Goal: Task Accomplishment & Management: Use online tool/utility

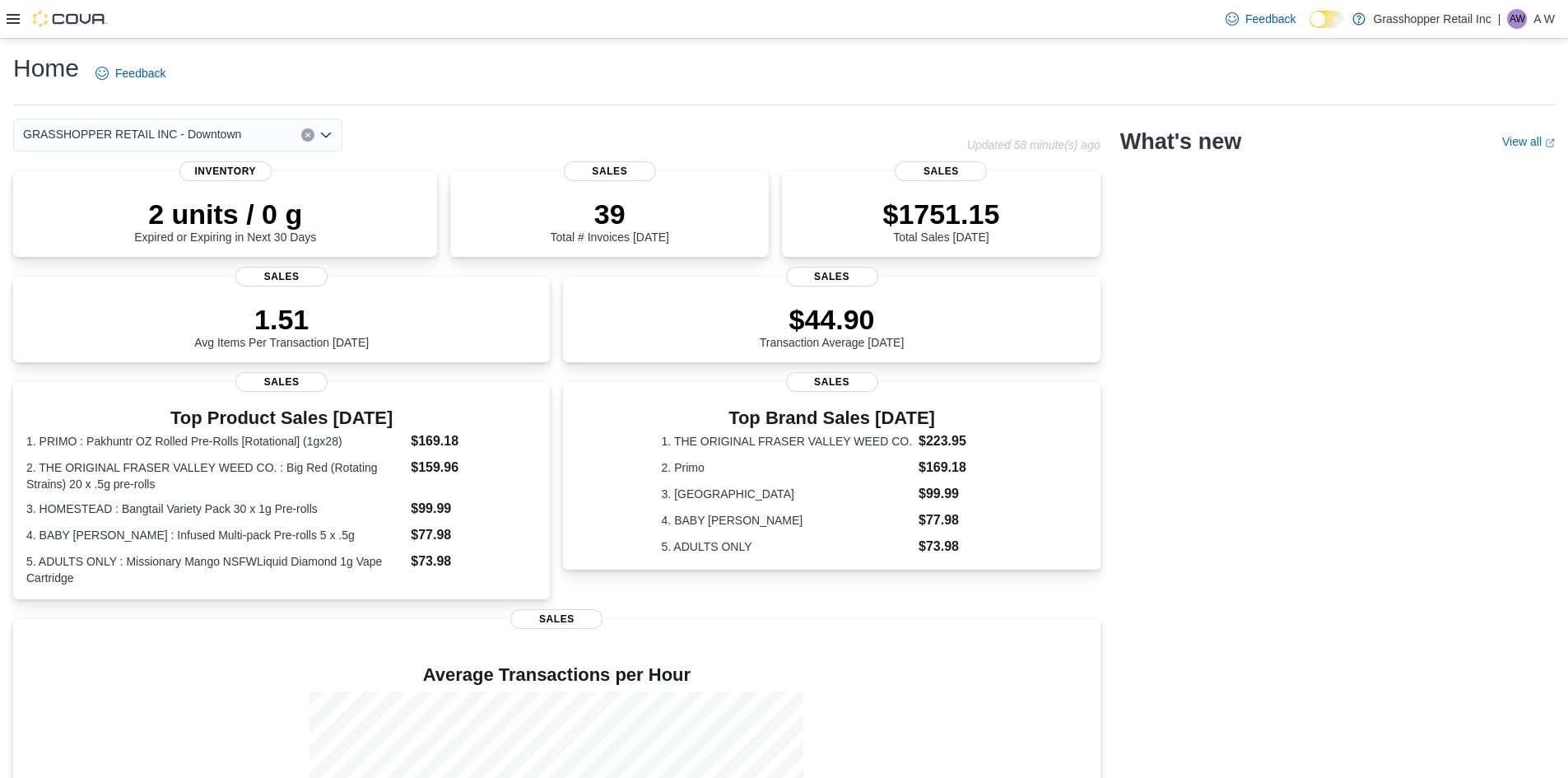
click at [1329, 20] on icon at bounding box center [1326, 20] width 9 height 9
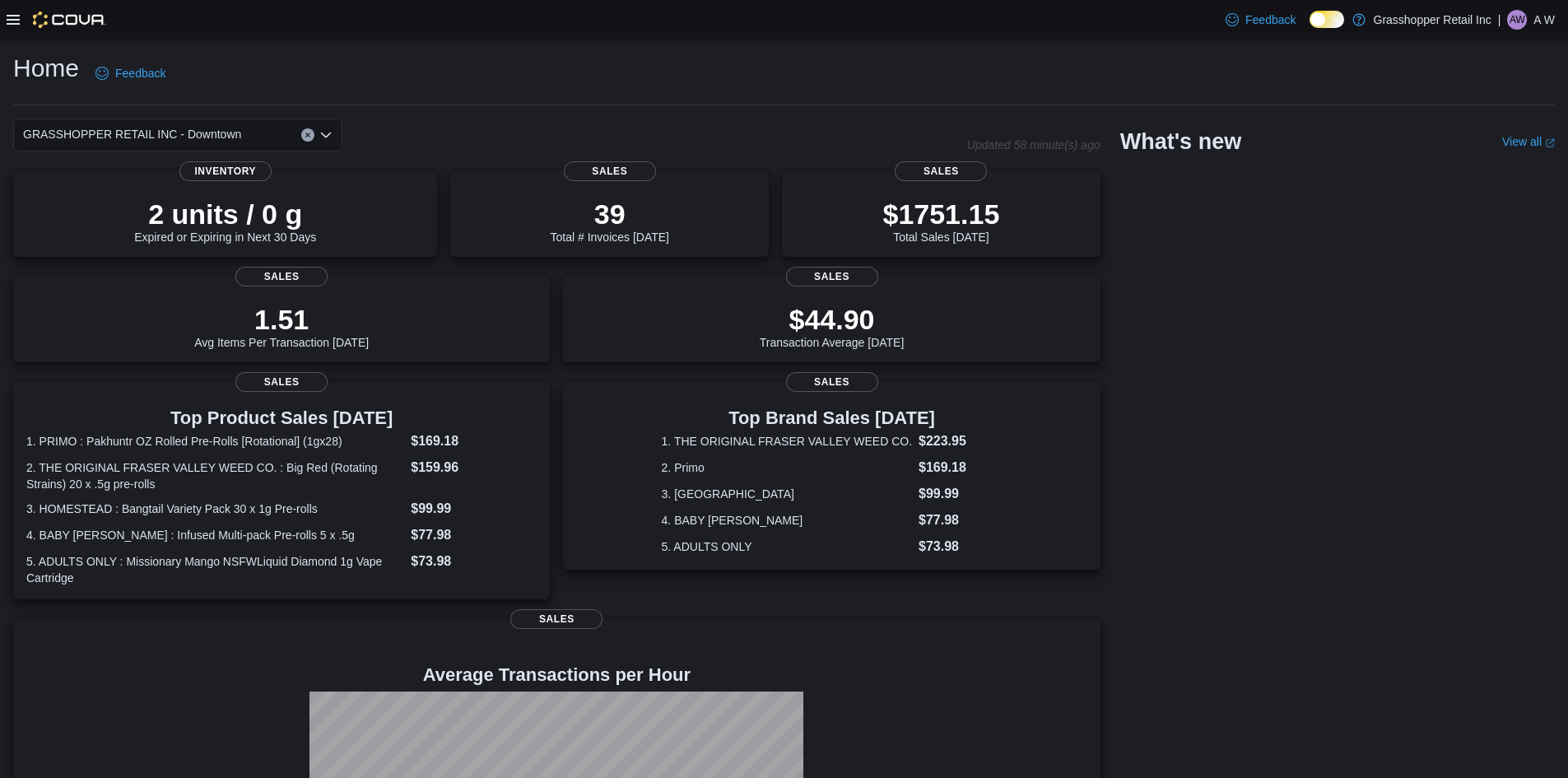
click at [13, 23] on icon at bounding box center [13, 20] width 13 height 13
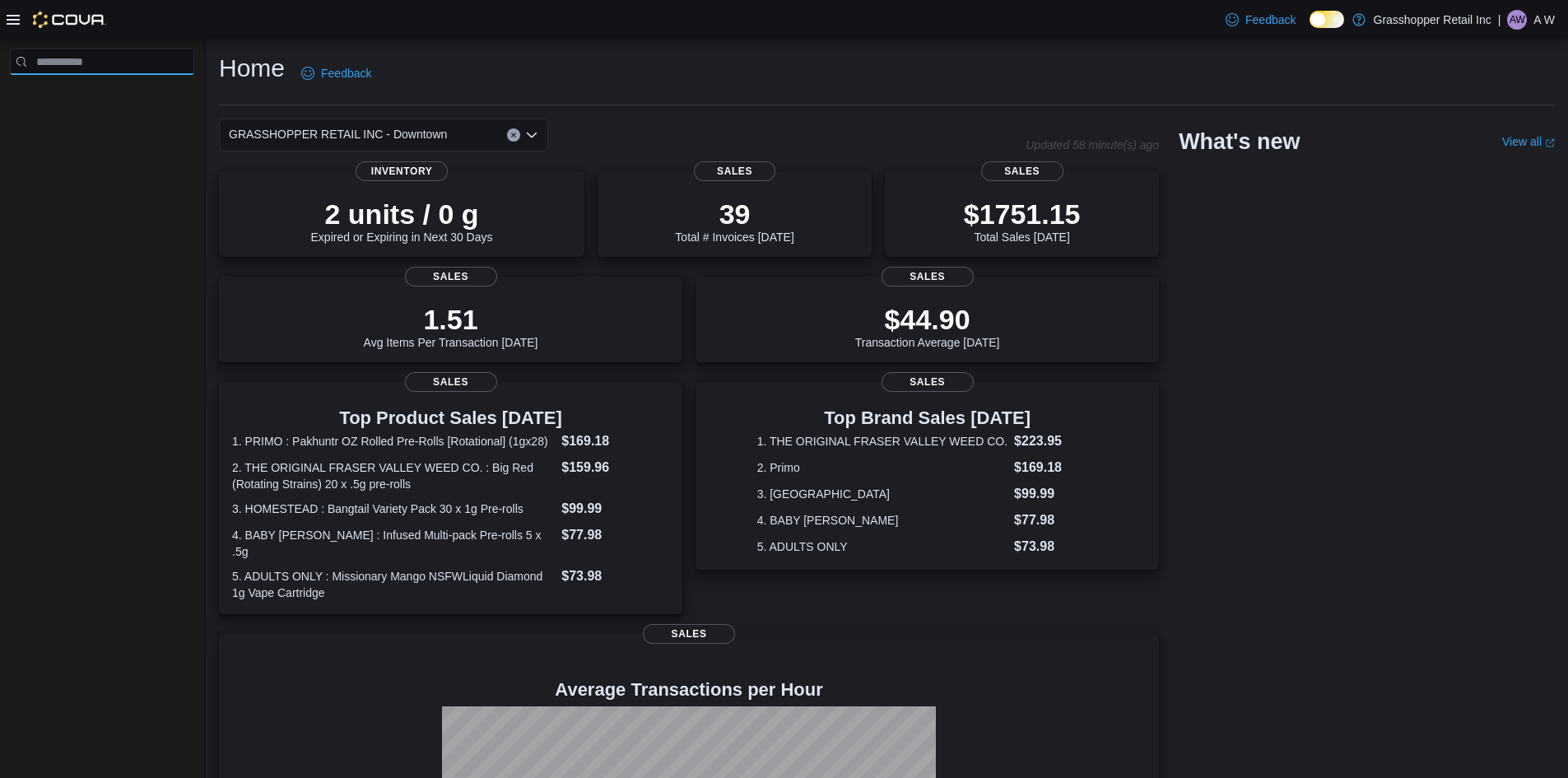
click at [147, 67] on input "search" at bounding box center [101, 61] width 184 height 26
click at [137, 158] on div at bounding box center [102, 411] width 204 height 746
click at [78, 58] on input "search" at bounding box center [101, 61] width 184 height 26
type input "****"
click at [184, 61] on icon "Clear input" at bounding box center [182, 61] width 5 height 5
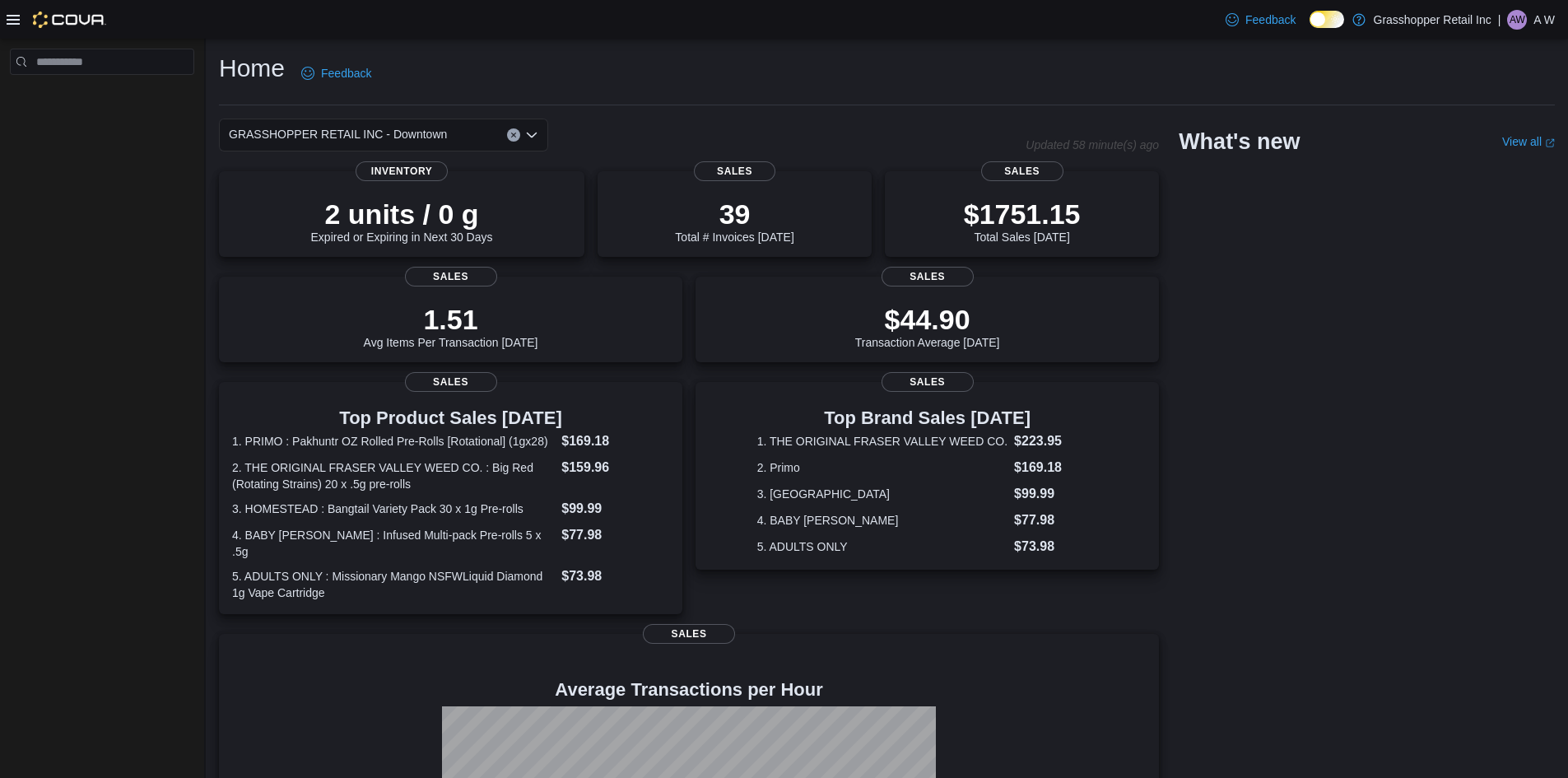
click at [9, 19] on icon at bounding box center [13, 20] width 13 height 9
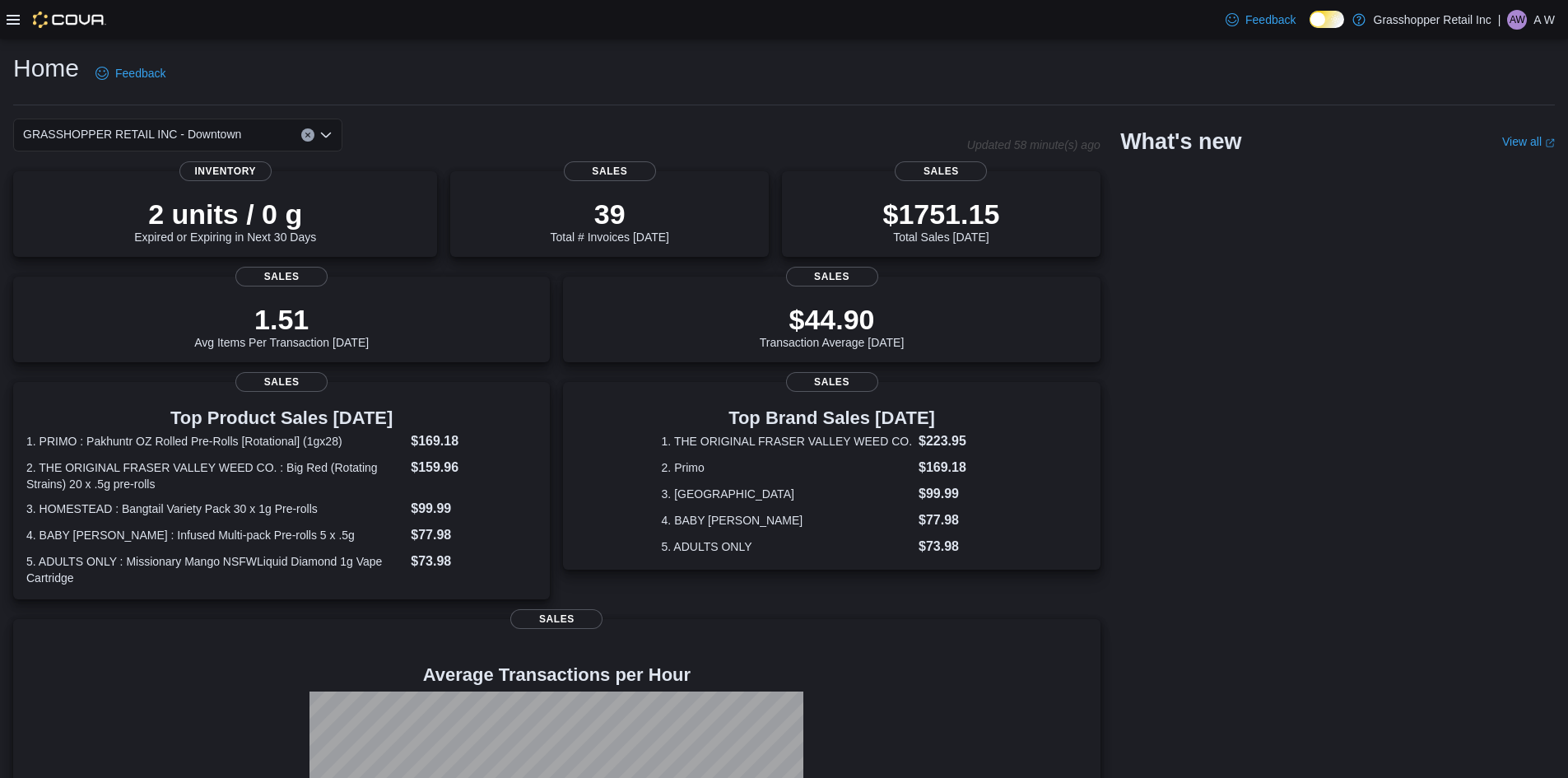
click at [9, 19] on icon at bounding box center [13, 20] width 13 height 9
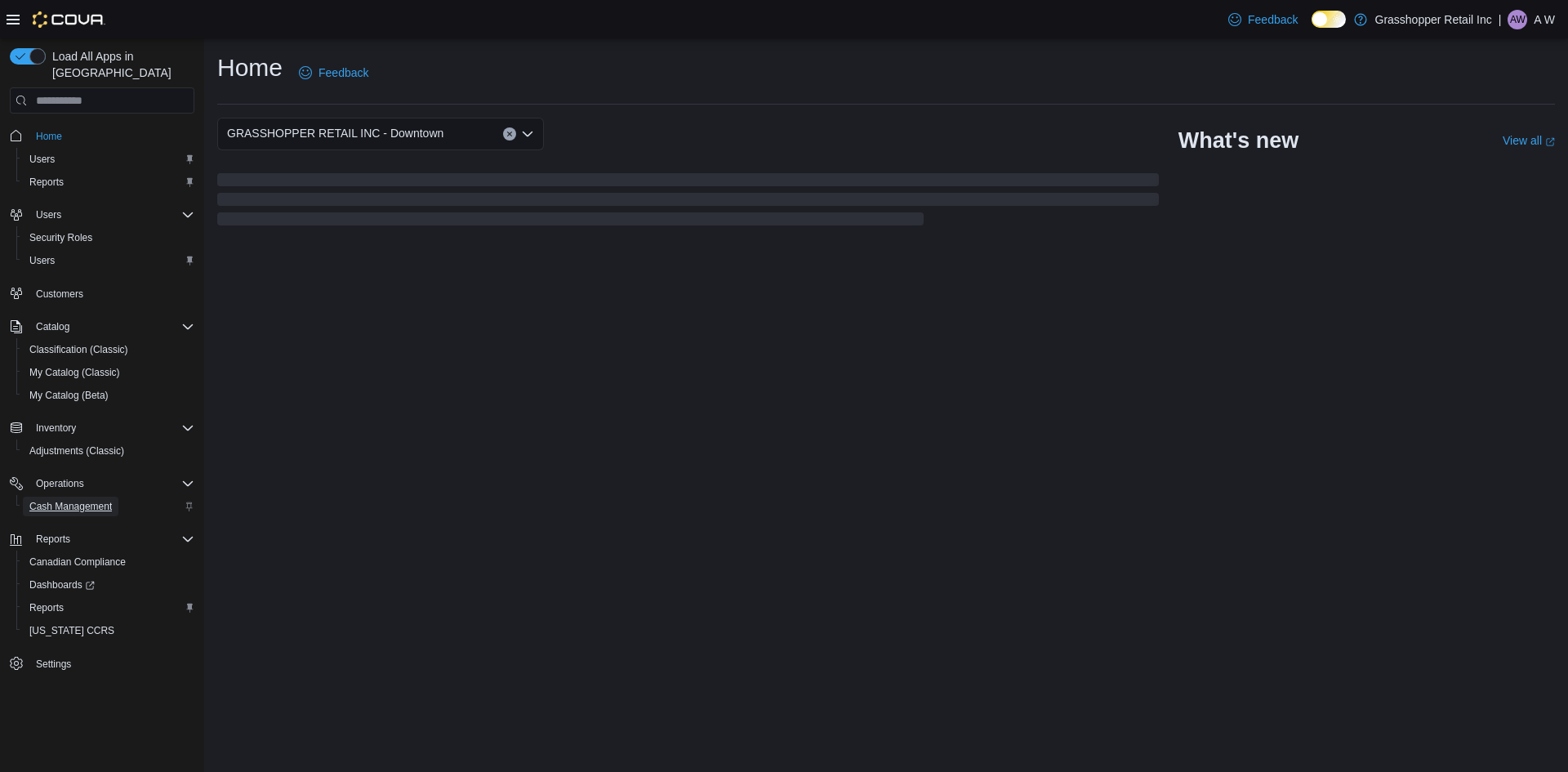
click at [91, 500] on span "Cash Management" at bounding box center [70, 506] width 82 height 13
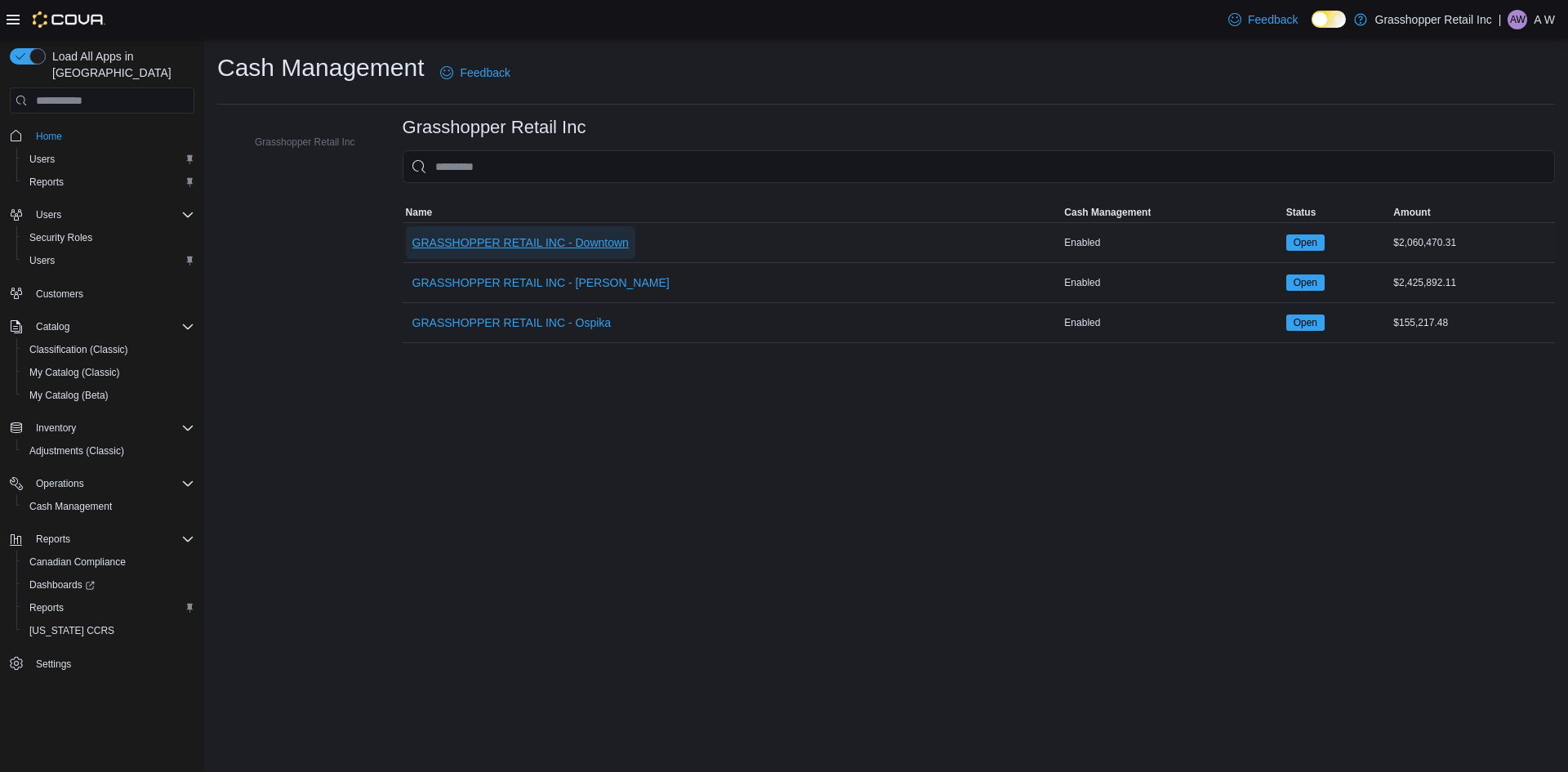
click at [597, 244] on span "GRASSHOPPER RETAIL INC - Downtown" at bounding box center [520, 241] width 216 height 16
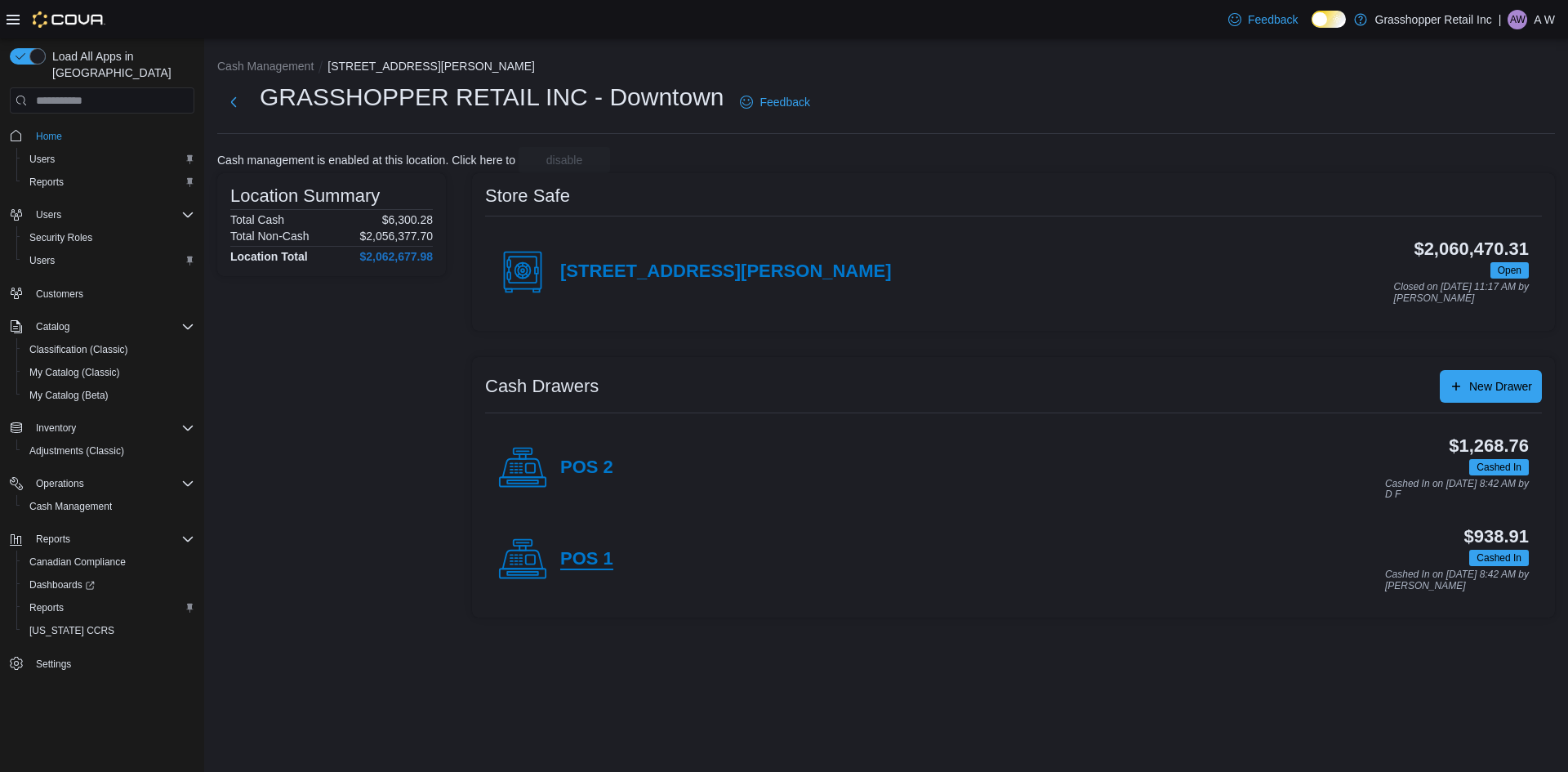
click at [583, 561] on h4 "POS 1" at bounding box center [587, 559] width 53 height 22
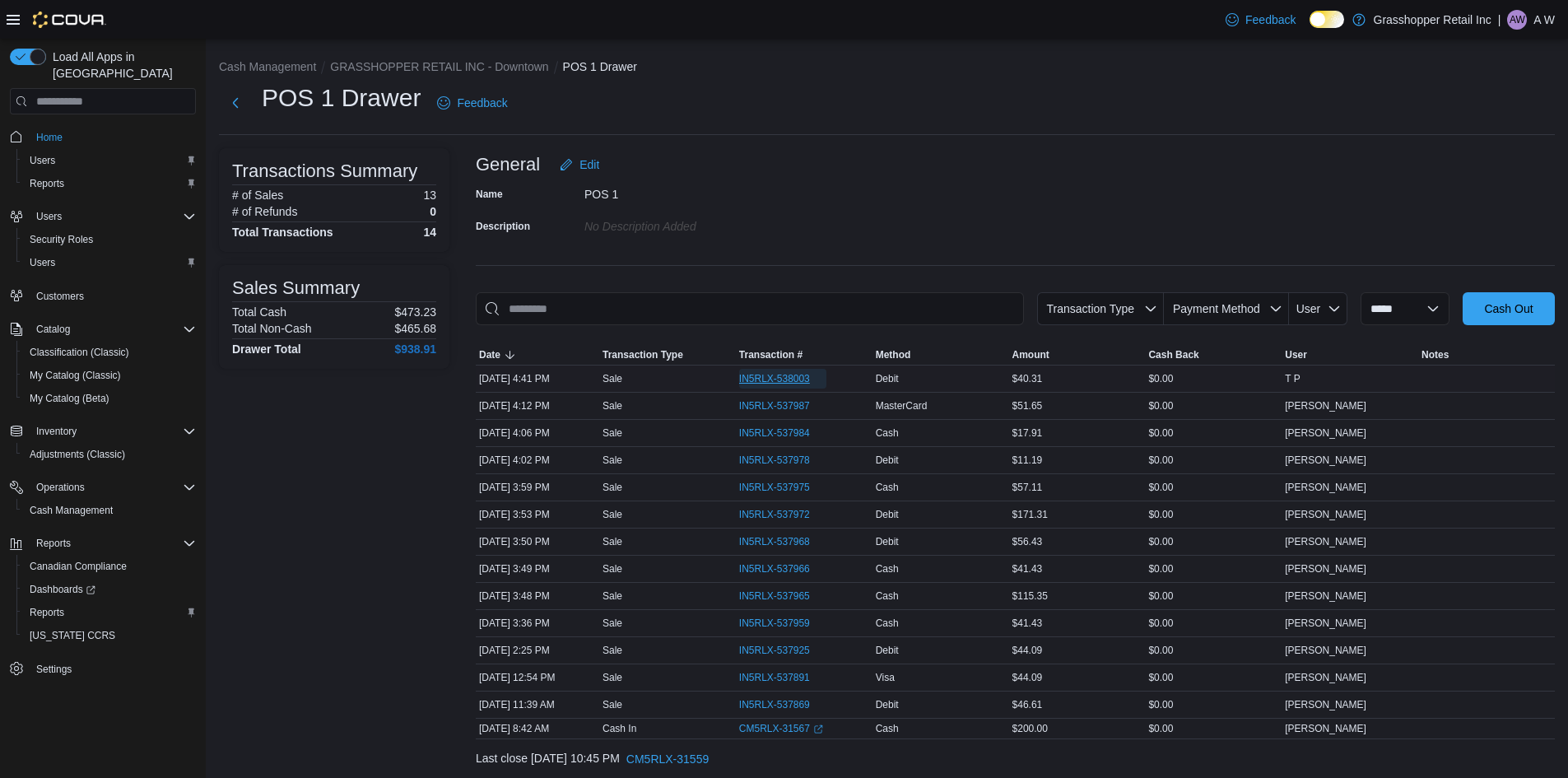
click at [805, 376] on span "IN5RLX-538003" at bounding box center [775, 378] width 71 height 13
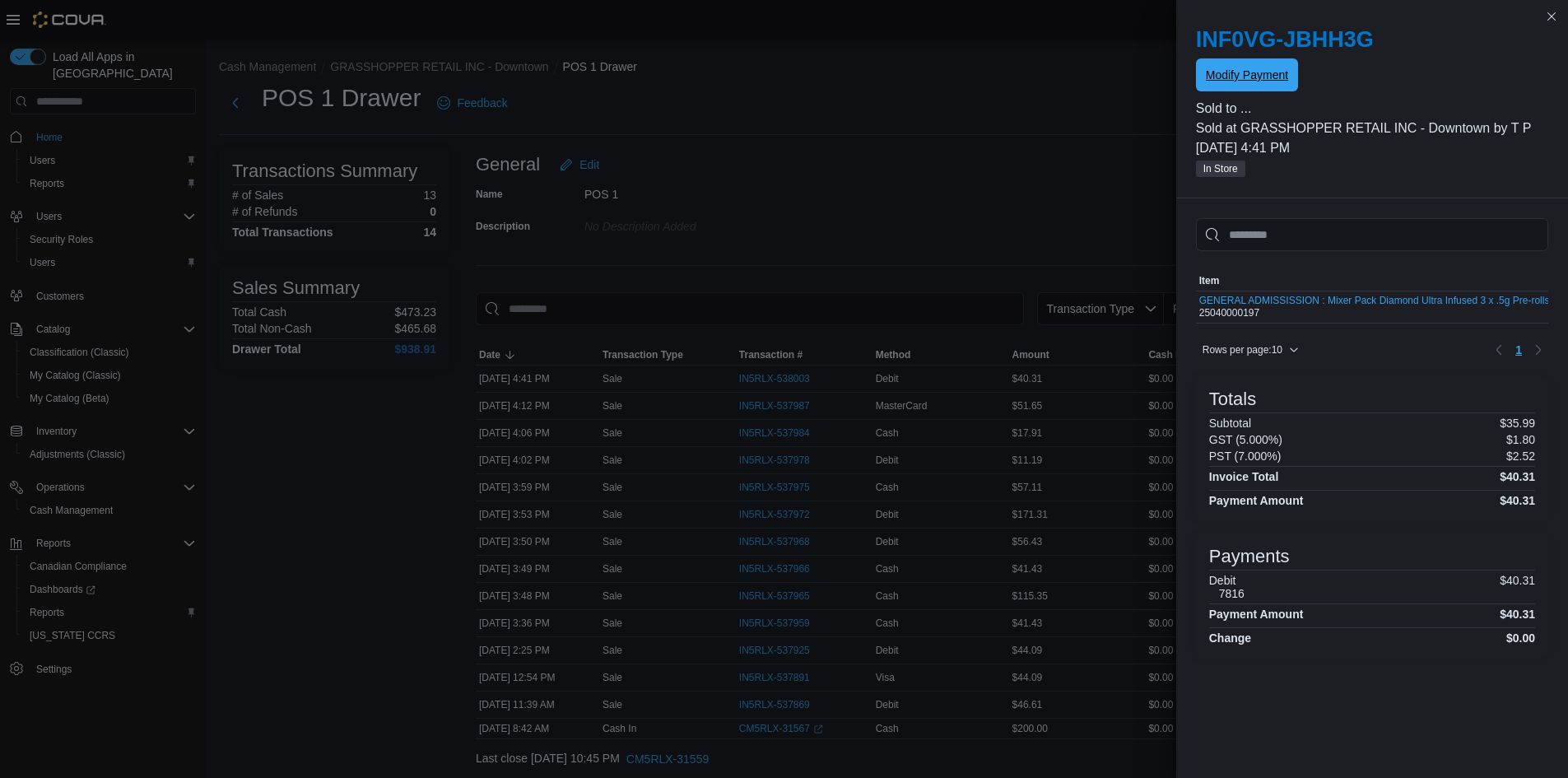
click at [1262, 74] on span "Modify Payment" at bounding box center [1246, 74] width 82 height 16
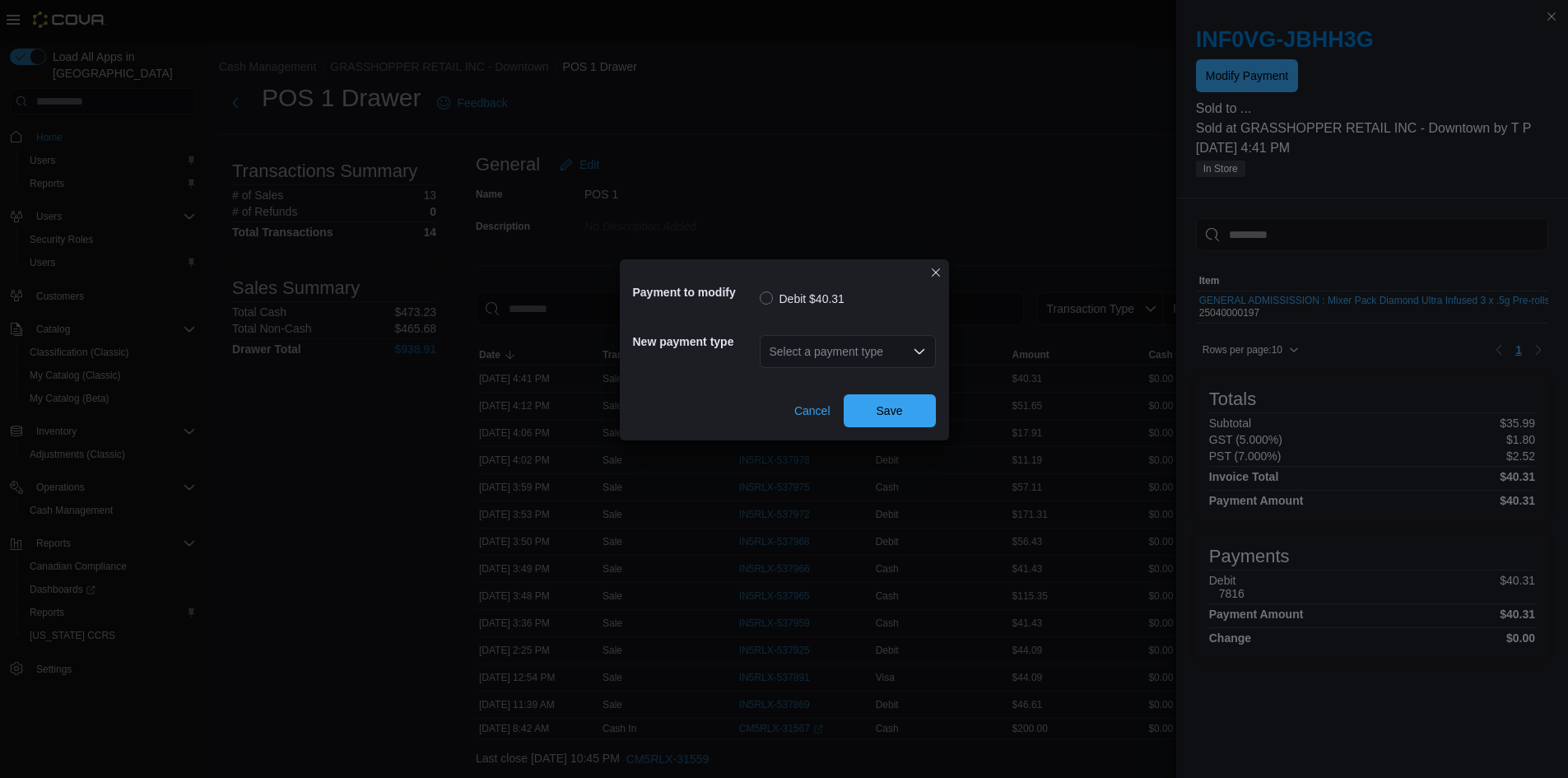
click at [861, 358] on div "Select a payment type" at bounding box center [847, 351] width 176 height 33
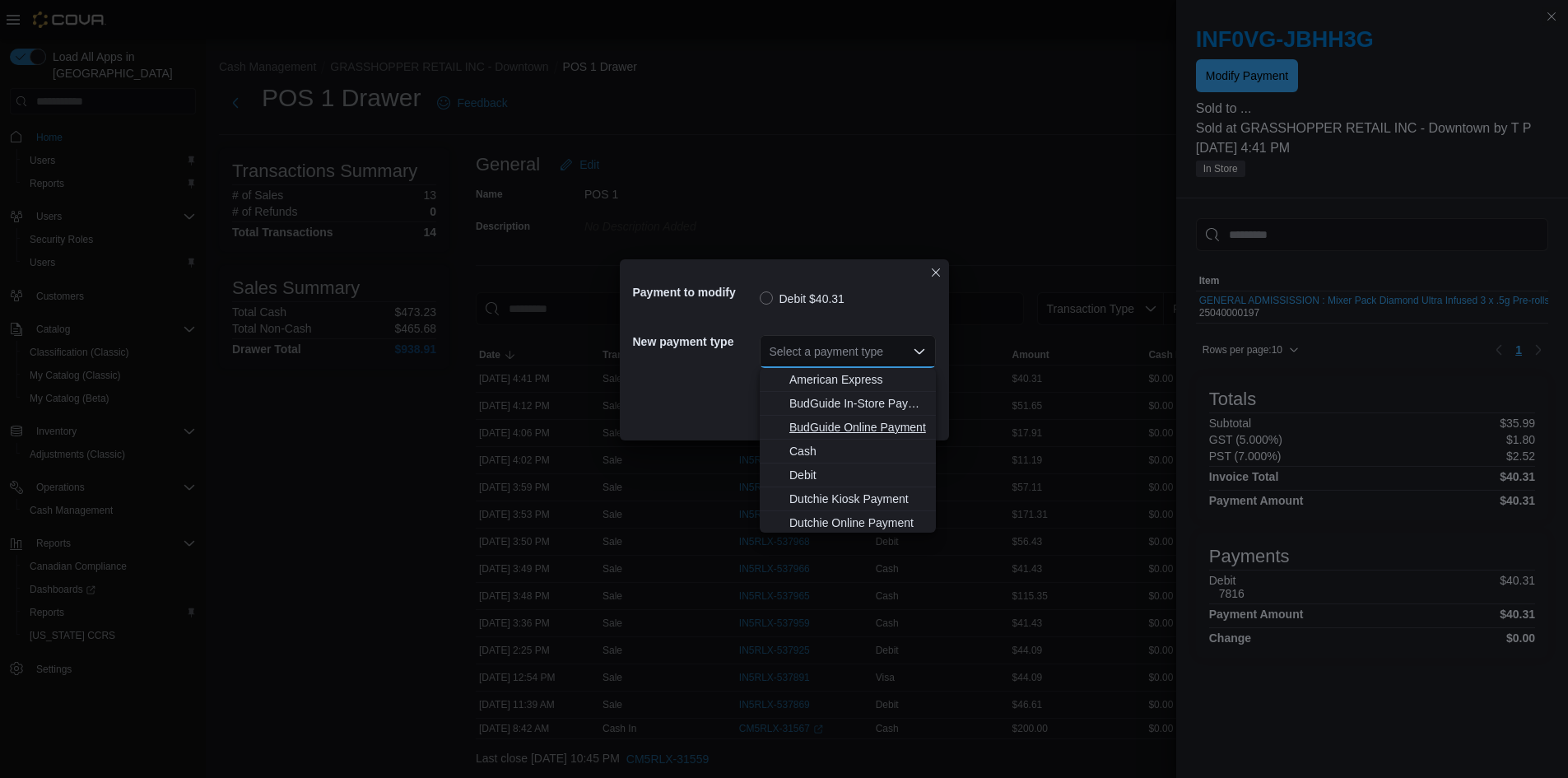
scroll to position [122, 0]
click at [849, 447] on span "MasterCard" at bounding box center [858, 448] width 137 height 16
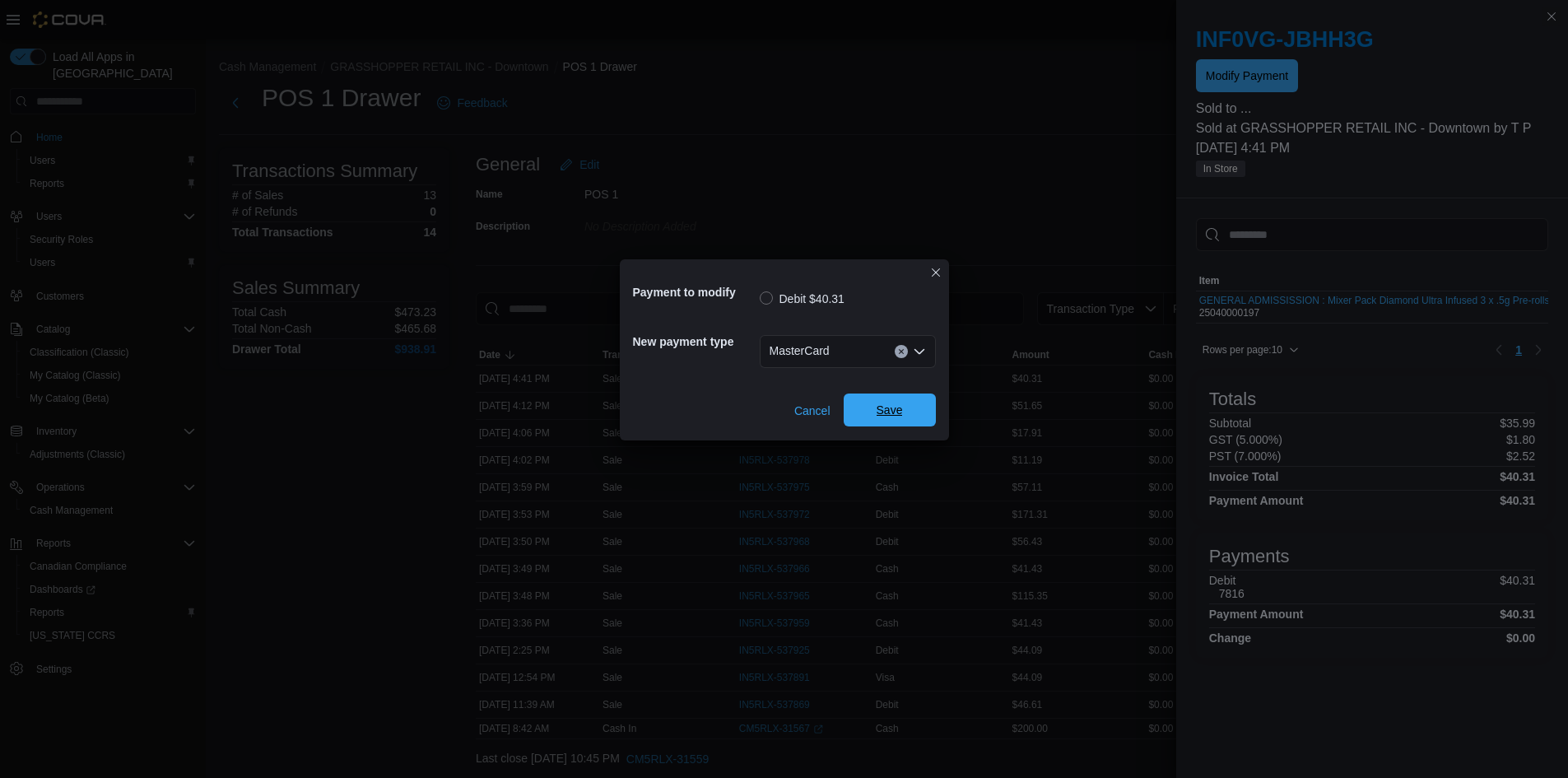
click at [870, 412] on span "Save" at bounding box center [890, 409] width 73 height 33
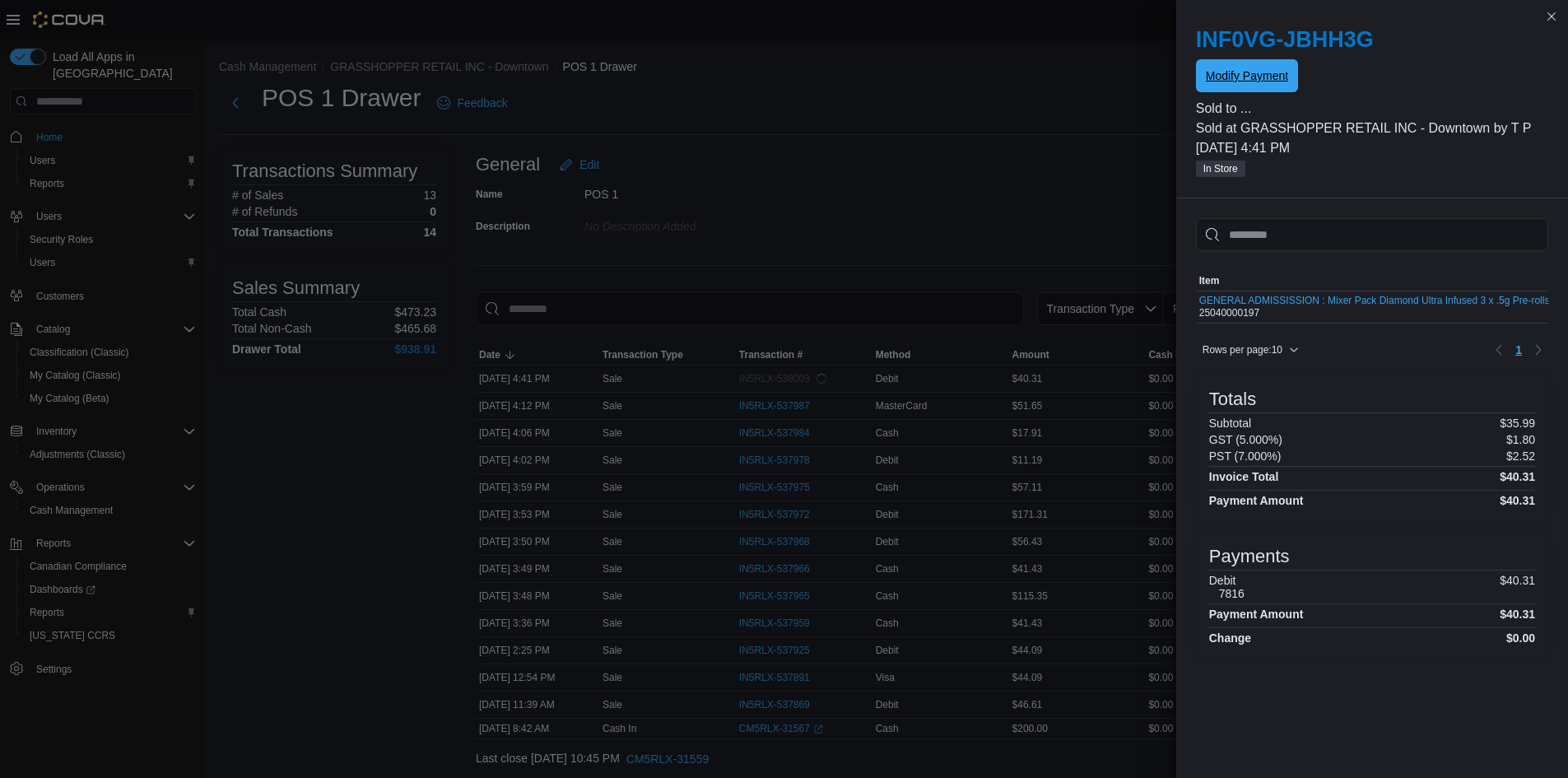
scroll to position [0, 0]
